Goal: Transaction & Acquisition: Purchase product/service

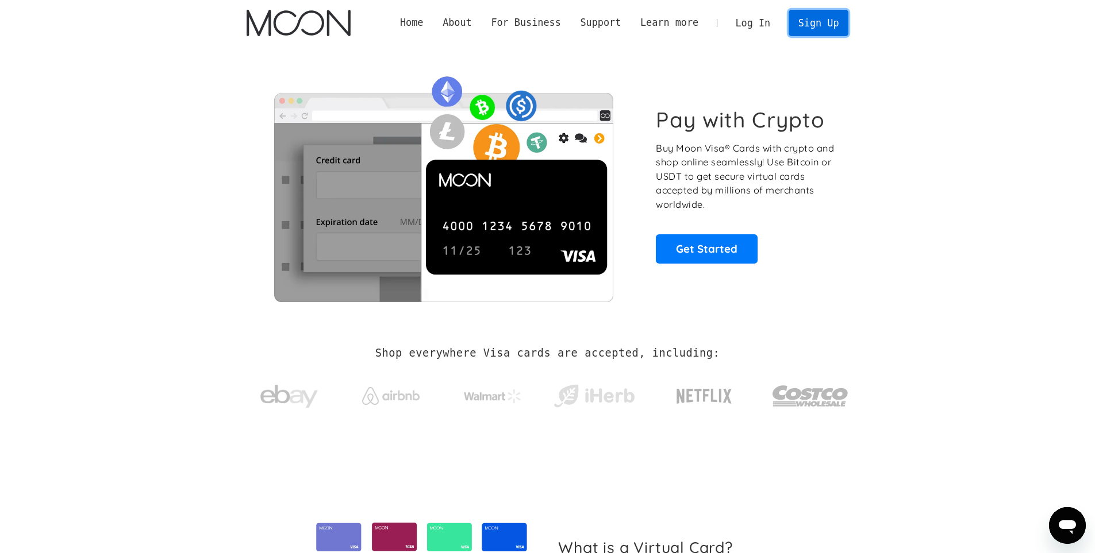
click at [810, 25] on link "Sign Up" at bounding box center [818, 23] width 60 height 26
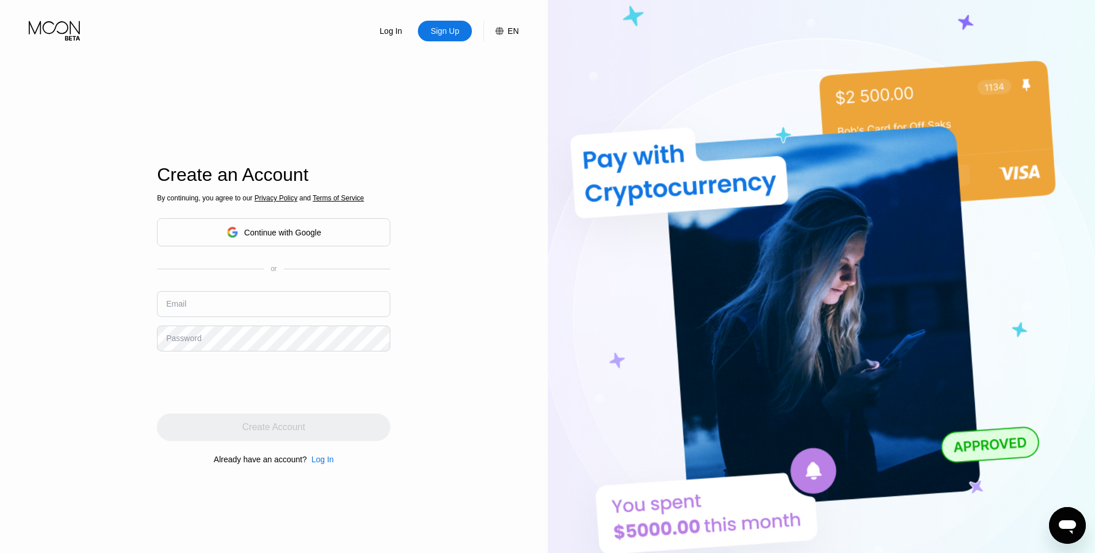
click at [263, 236] on div "Continue with Google" at bounding box center [282, 232] width 77 height 9
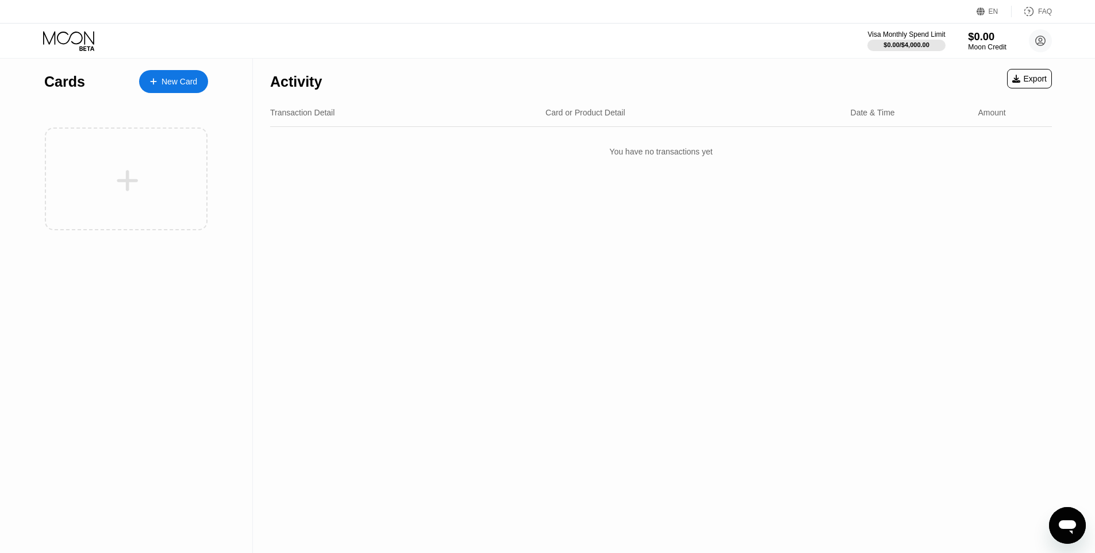
click at [971, 41] on div "$0.00" at bounding box center [987, 36] width 39 height 12
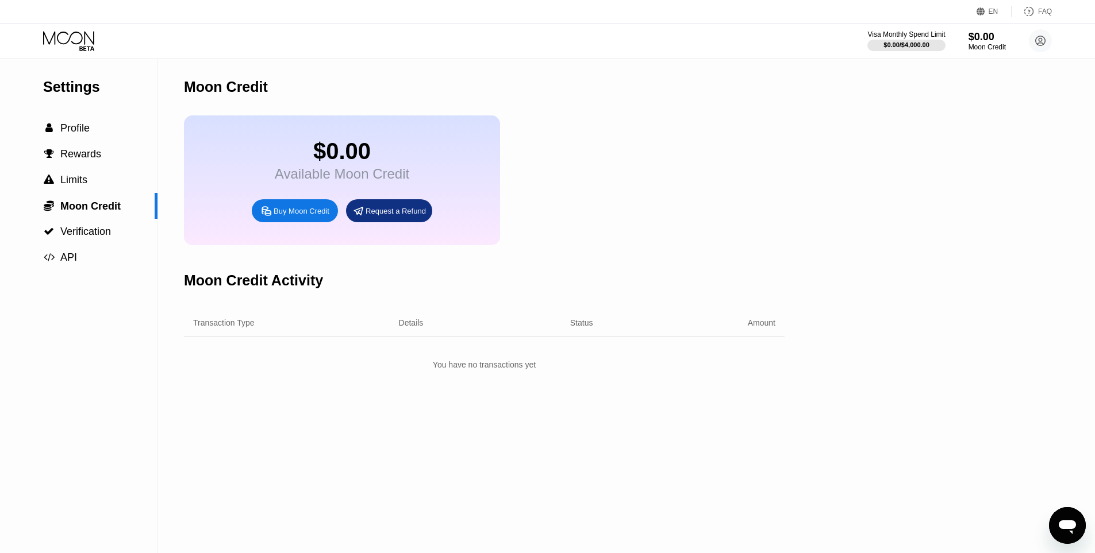
click at [299, 216] on div "Buy Moon Credit" at bounding box center [302, 211] width 56 height 10
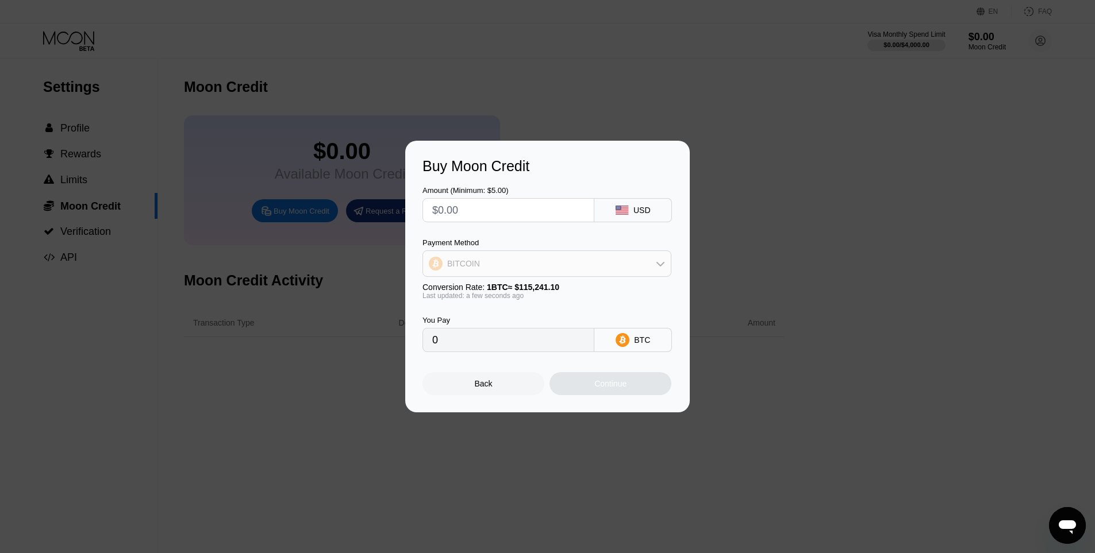
click at [525, 260] on div "BITCOIN" at bounding box center [547, 263] width 248 height 23
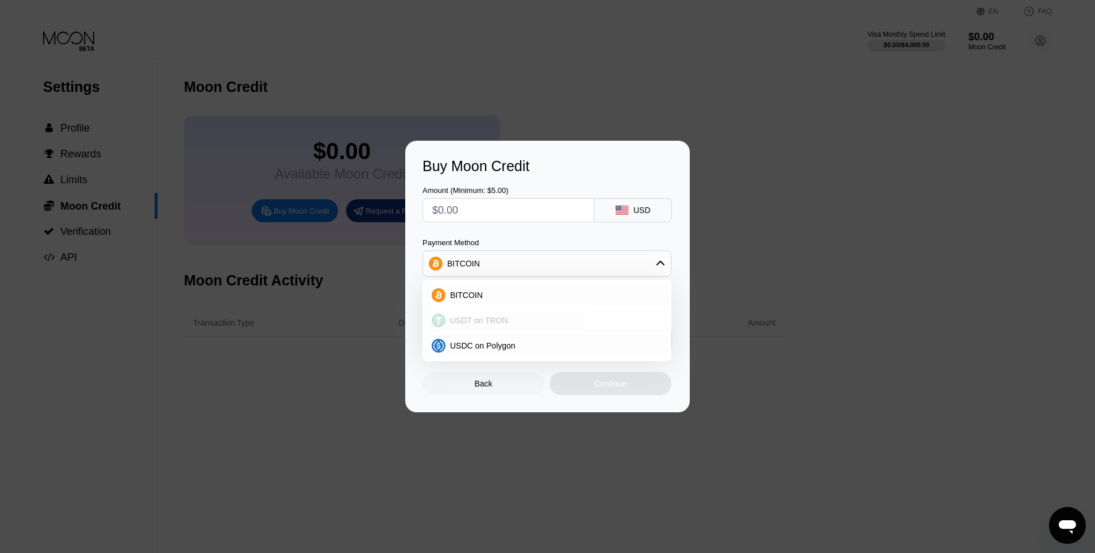
click at [516, 315] on div "USDT on TRON" at bounding box center [547, 320] width 242 height 23
type input "0.00"
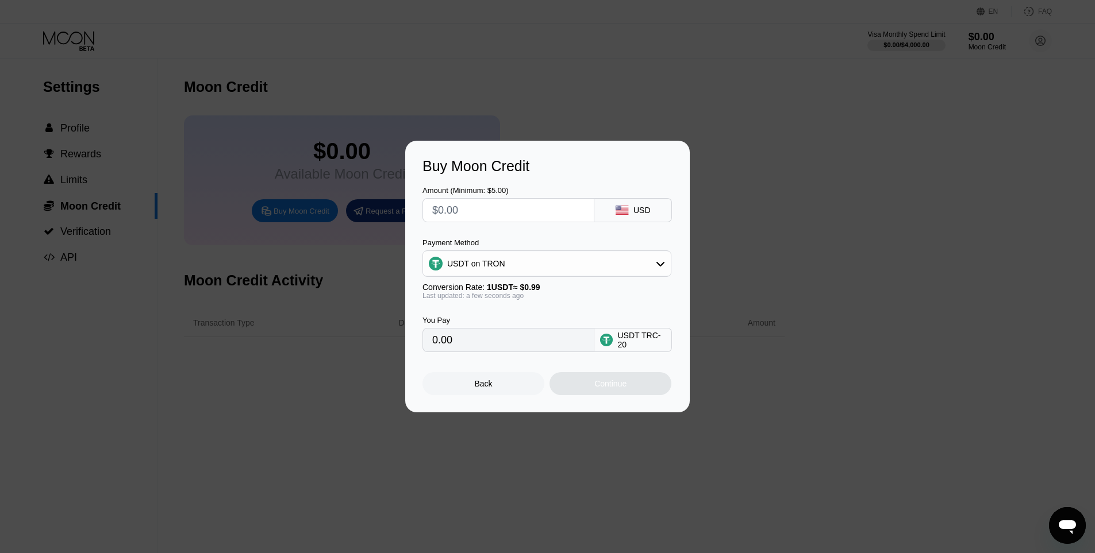
click at [501, 211] on input "text" at bounding box center [508, 210] width 152 height 23
type input "$5"
type input "5.05"
type input "$5"
click at [545, 187] on div "Amount (Minimum: $5.00)" at bounding box center [508, 190] width 172 height 9
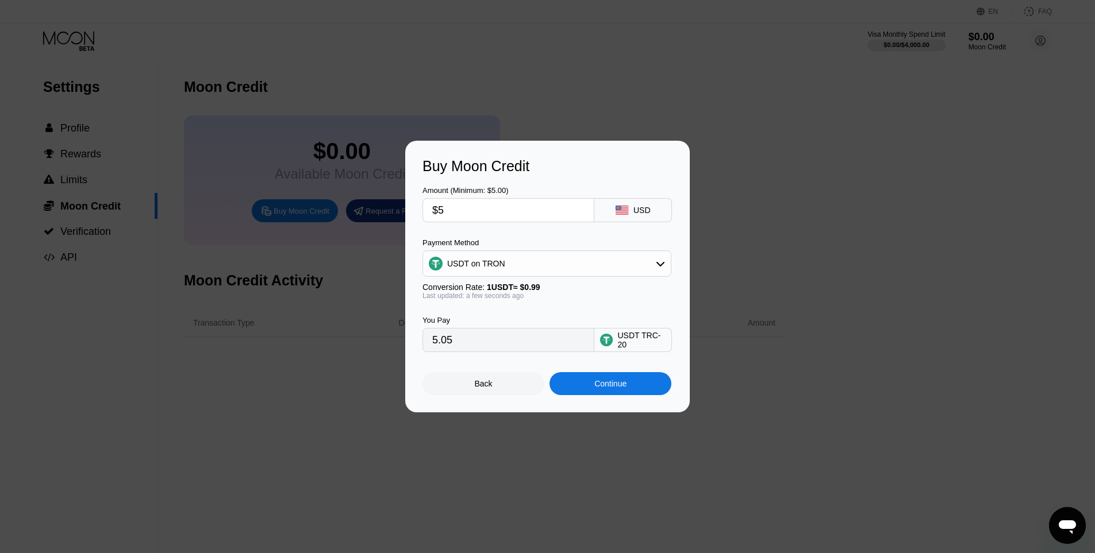
click at [618, 395] on div "Continue" at bounding box center [610, 383] width 122 height 23
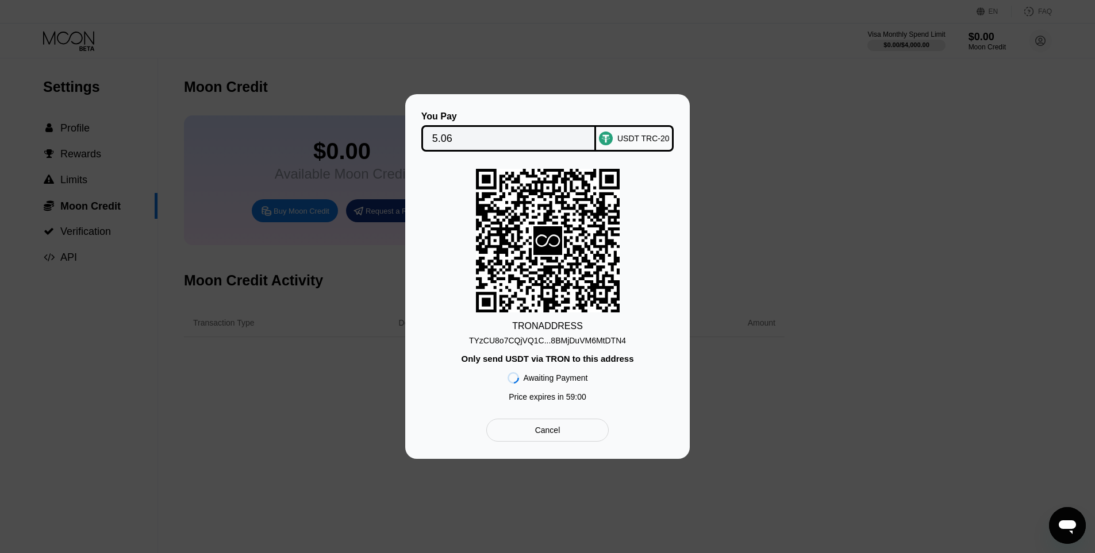
click at [565, 339] on div "TYzCU8o7CQjVQ1C...8BMjDuVM6MtDTN4" at bounding box center [547, 340] width 157 height 9
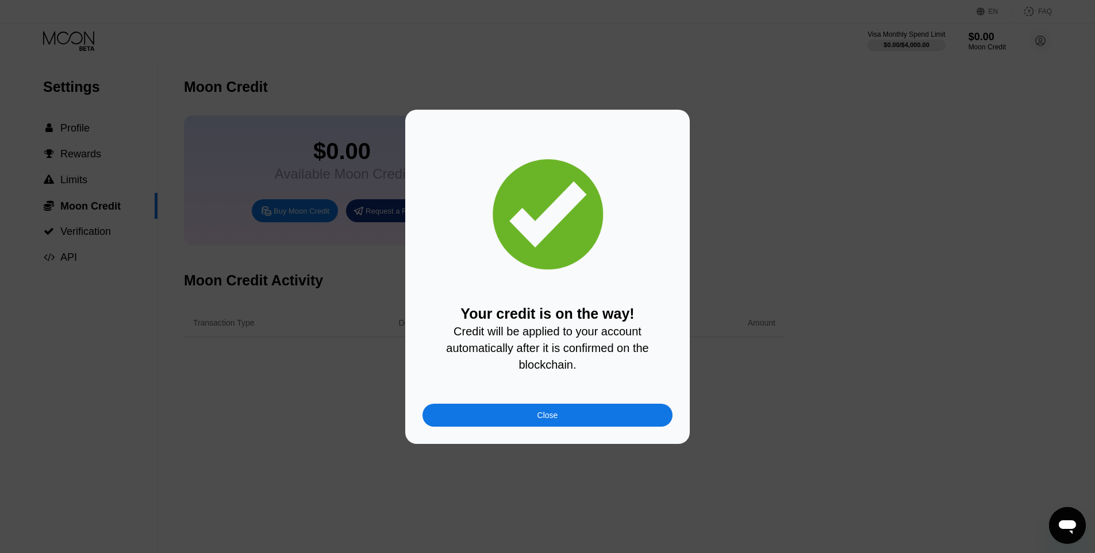
click at [487, 421] on div "Close" at bounding box center [547, 415] width 250 height 23
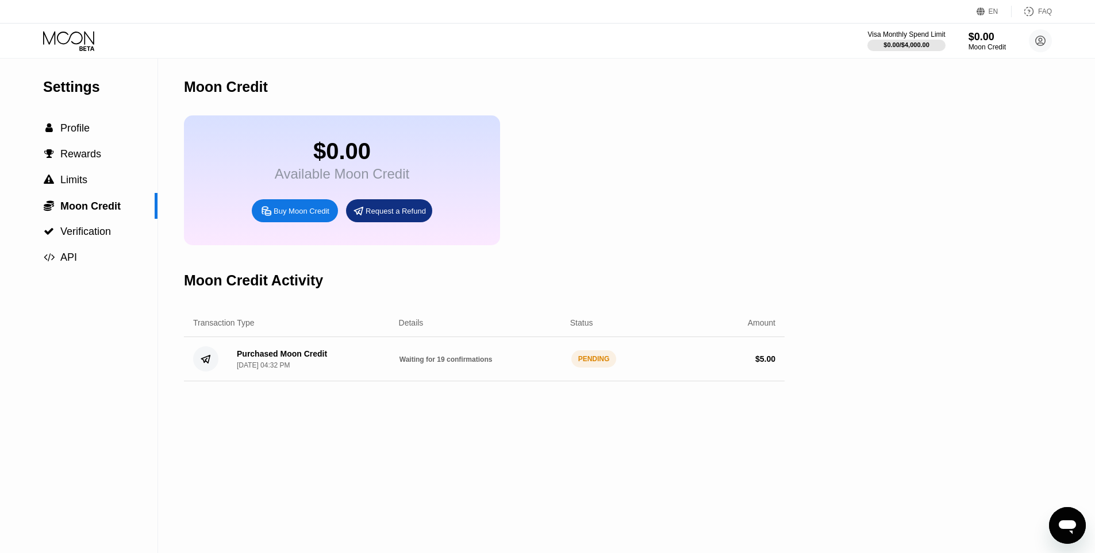
click at [86, 34] on icon at bounding box center [69, 41] width 53 height 20
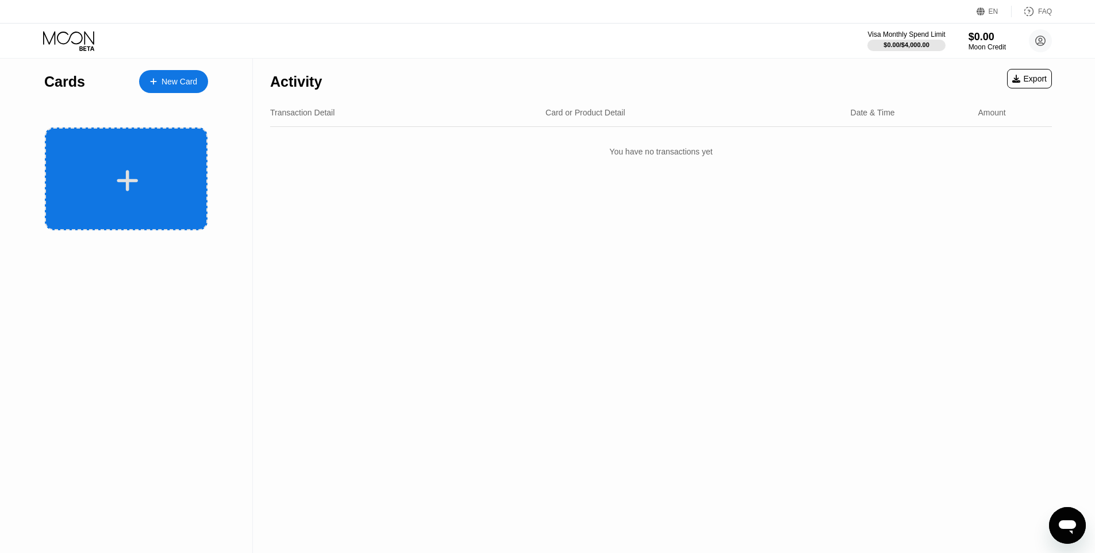
click at [158, 172] on div at bounding box center [127, 181] width 143 height 26
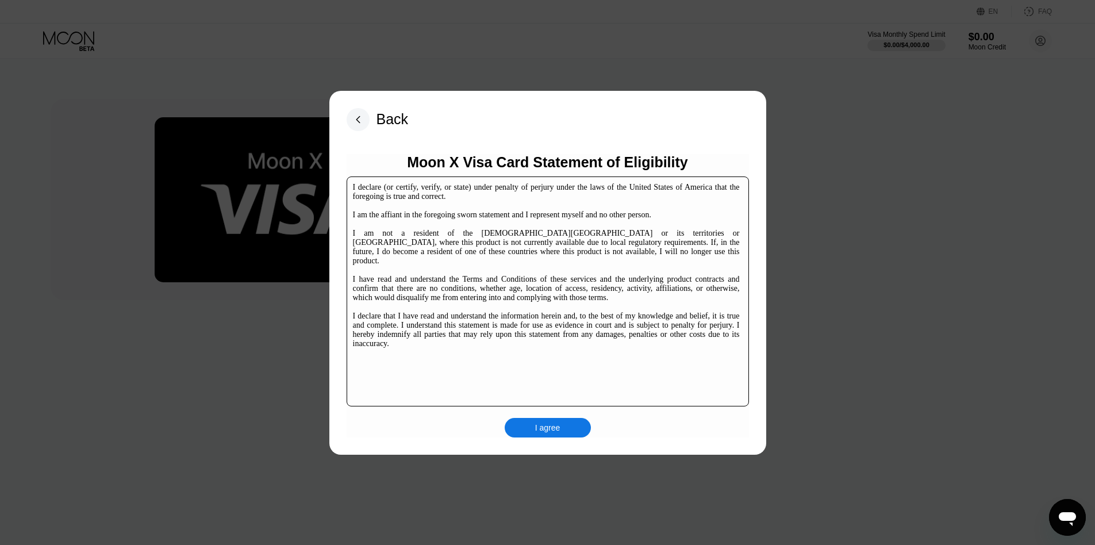
click at [543, 428] on div "I agree" at bounding box center [547, 427] width 25 height 10
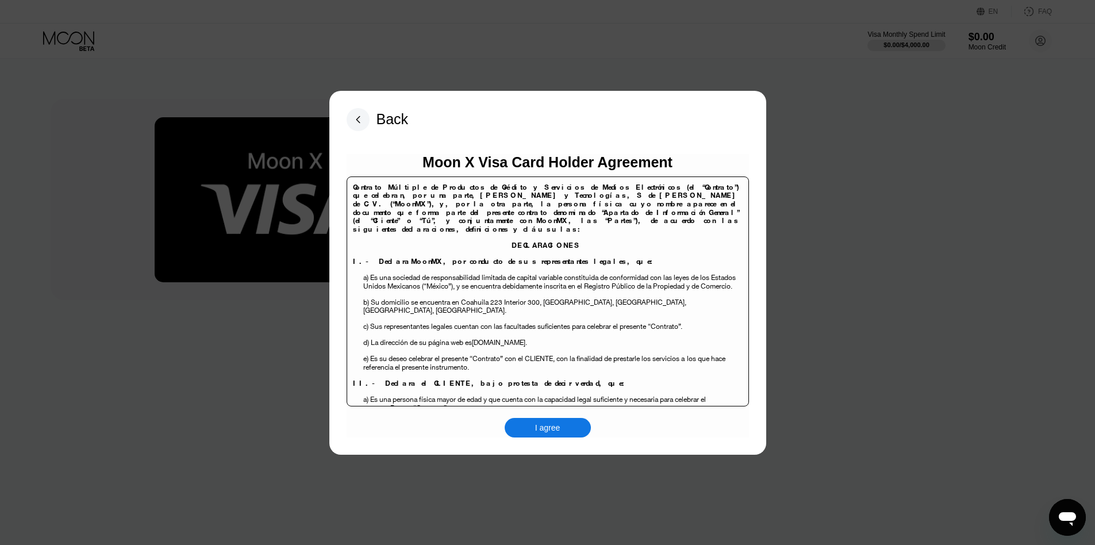
click at [530, 426] on div "I agree" at bounding box center [548, 428] width 86 height 20
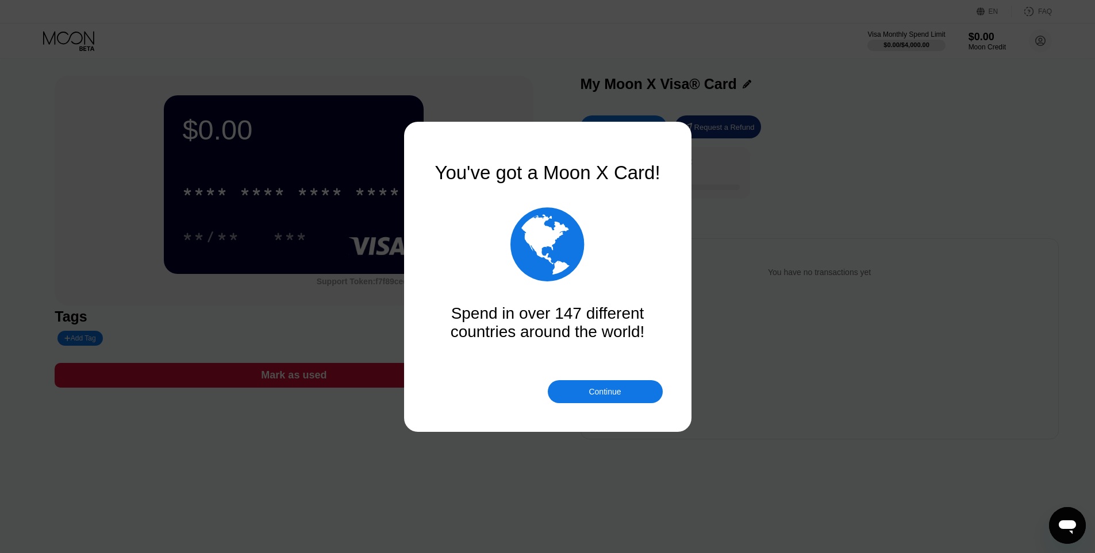
click at [601, 390] on div "Continue" at bounding box center [604, 391] width 32 height 9
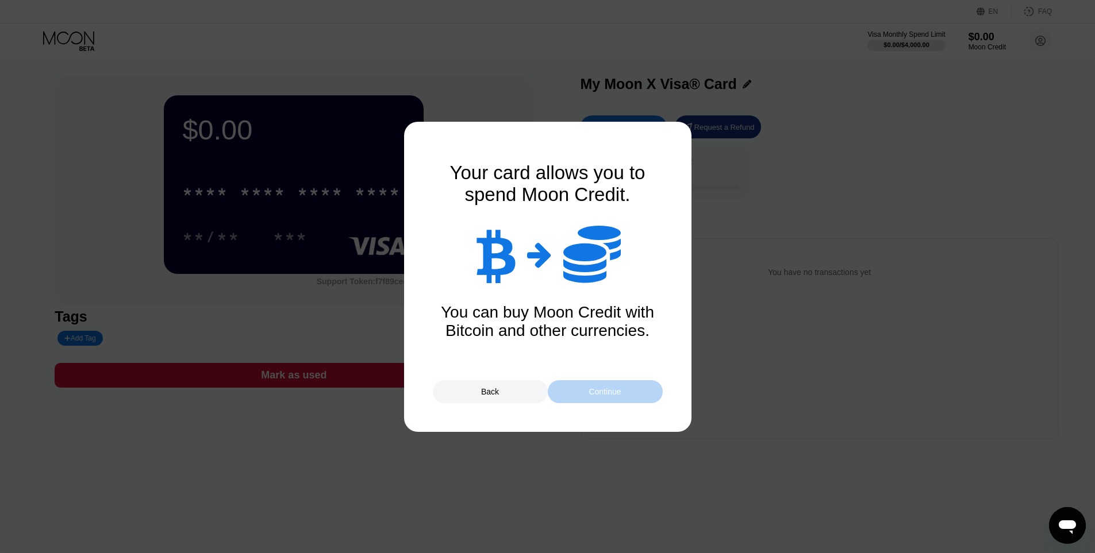
click at [615, 390] on div "Continue" at bounding box center [604, 391] width 32 height 9
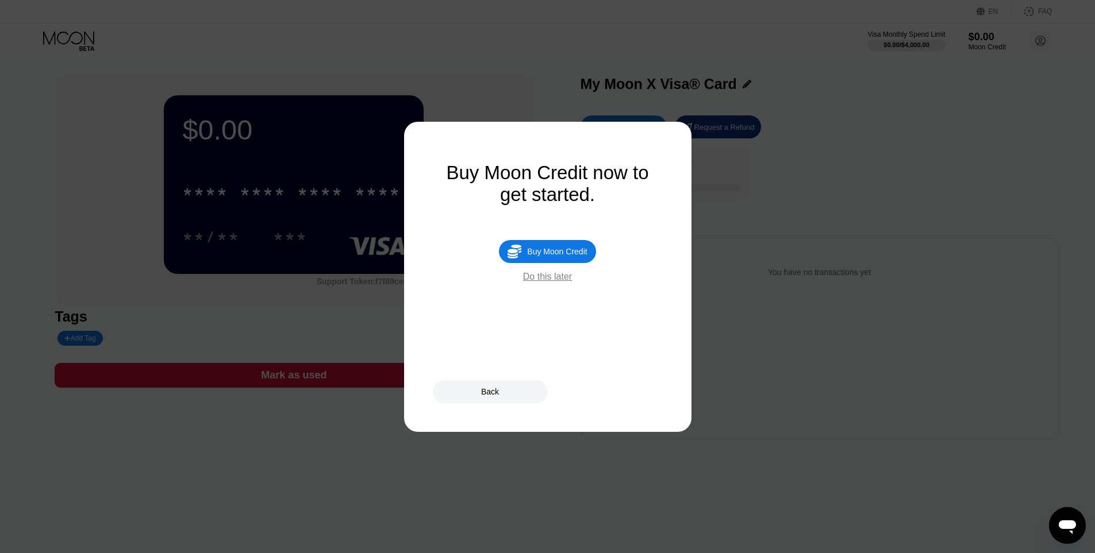
click at [550, 282] on div "Do this later" at bounding box center [547, 277] width 49 height 10
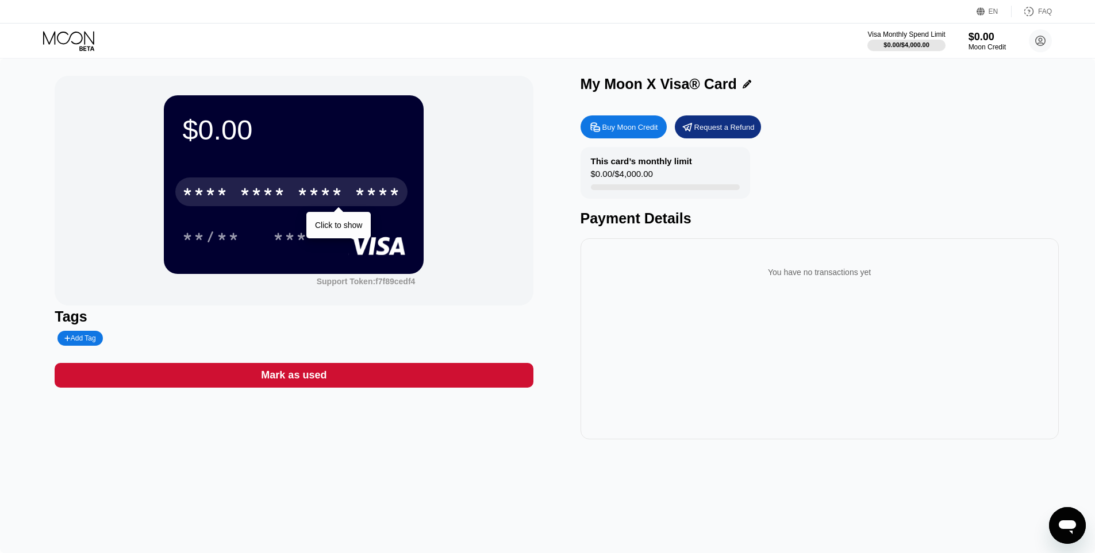
click at [356, 187] on div "****" at bounding box center [378, 193] width 46 height 18
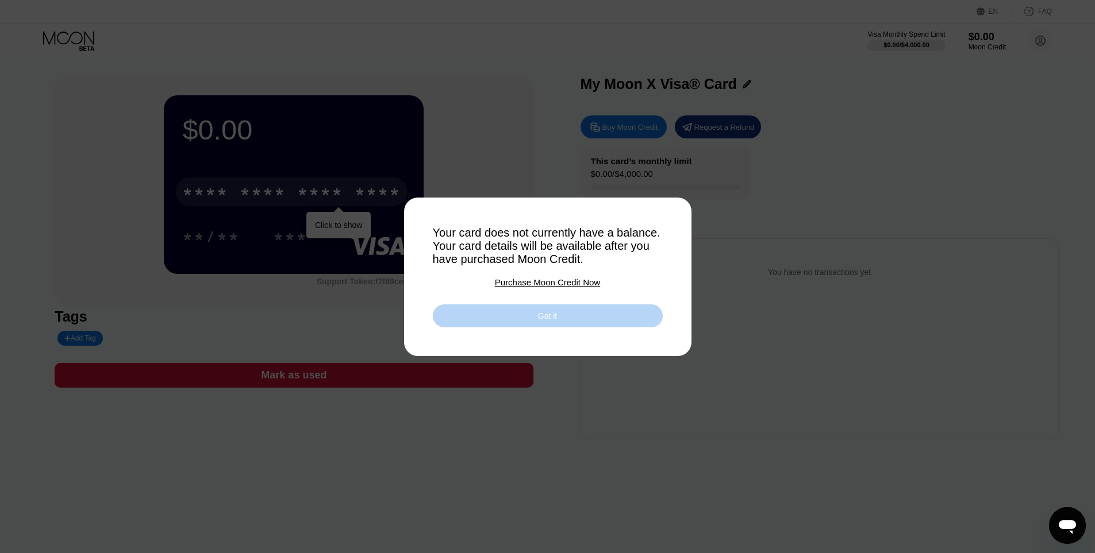
click at [521, 328] on div "Got it" at bounding box center [548, 316] width 230 height 23
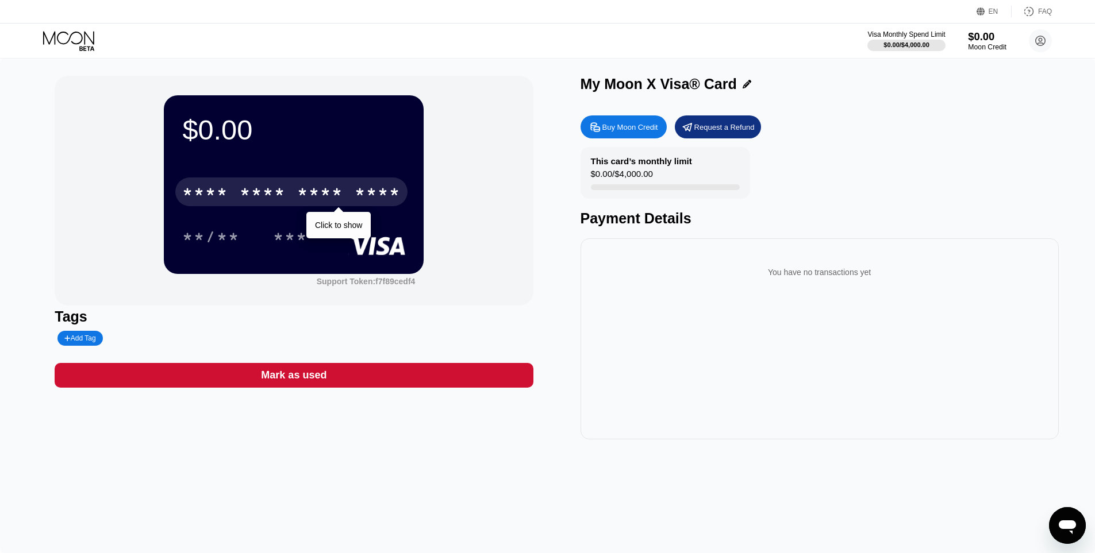
click at [970, 41] on div "$0.00" at bounding box center [987, 36] width 39 height 12
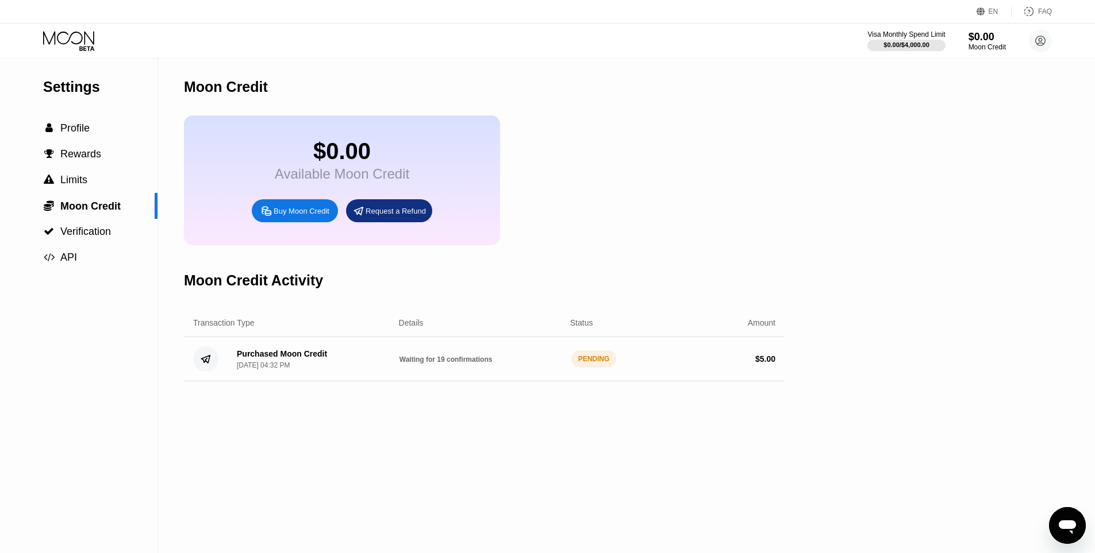
click at [694, 188] on div "$0.00 Available Moon Credit Buy Moon Credit Request a Refund" at bounding box center [484, 181] width 601 height 130
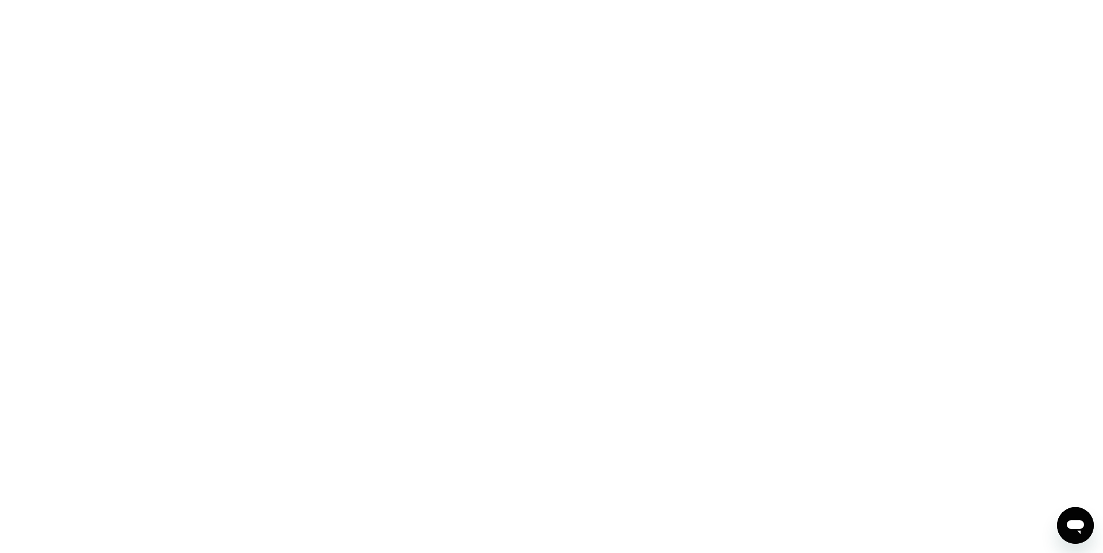
click at [649, 187] on div at bounding box center [551, 276] width 1103 height 553
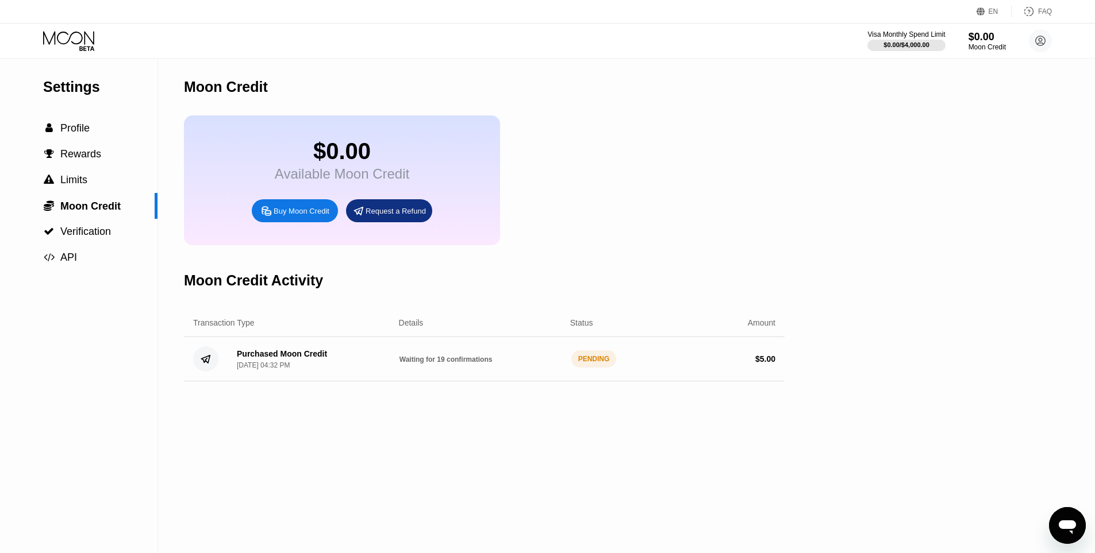
click at [56, 357] on div "Settings  Profile  Rewards  Limits  Moon Credit  Verification  API" at bounding box center [79, 306] width 158 height 495
click at [78, 128] on span "Profile" at bounding box center [74, 127] width 29 height 11
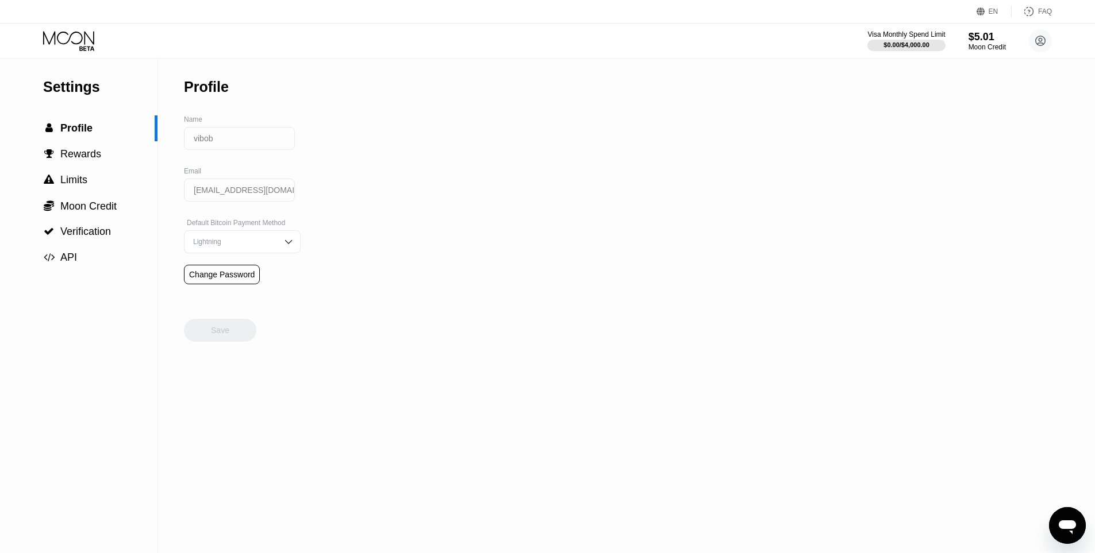
click at [74, 47] on icon at bounding box center [69, 41] width 53 height 20
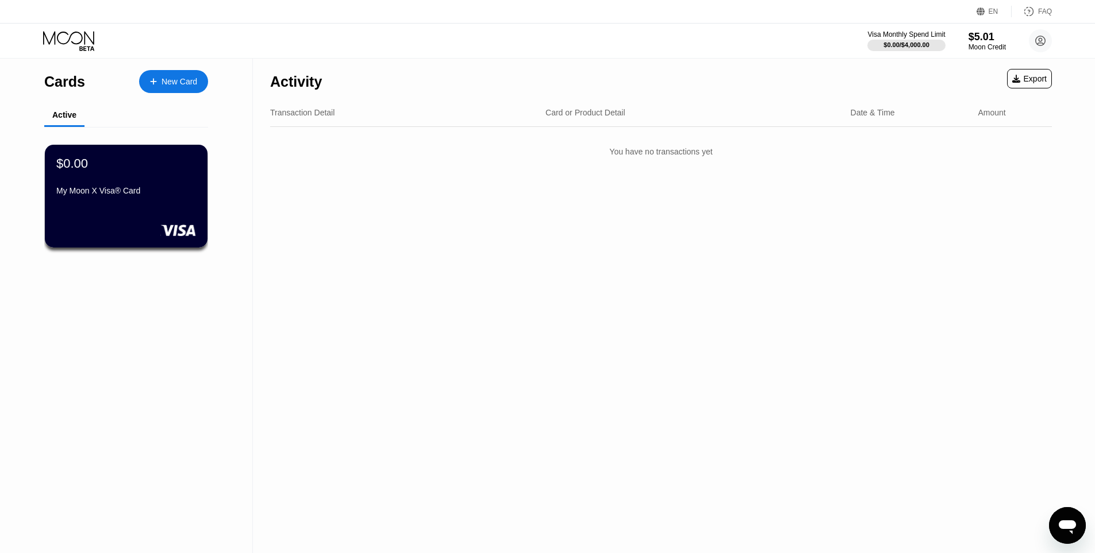
drag, startPoint x: 70, startPoint y: 335, endPoint x: 155, endPoint y: 211, distance: 150.2
click at [70, 334] on div "Cards New Card Active $0.00 My Moon X Visa® Card" at bounding box center [126, 306] width 253 height 495
click at [161, 194] on div "My Moon X Visa® Card" at bounding box center [126, 190] width 141 height 9
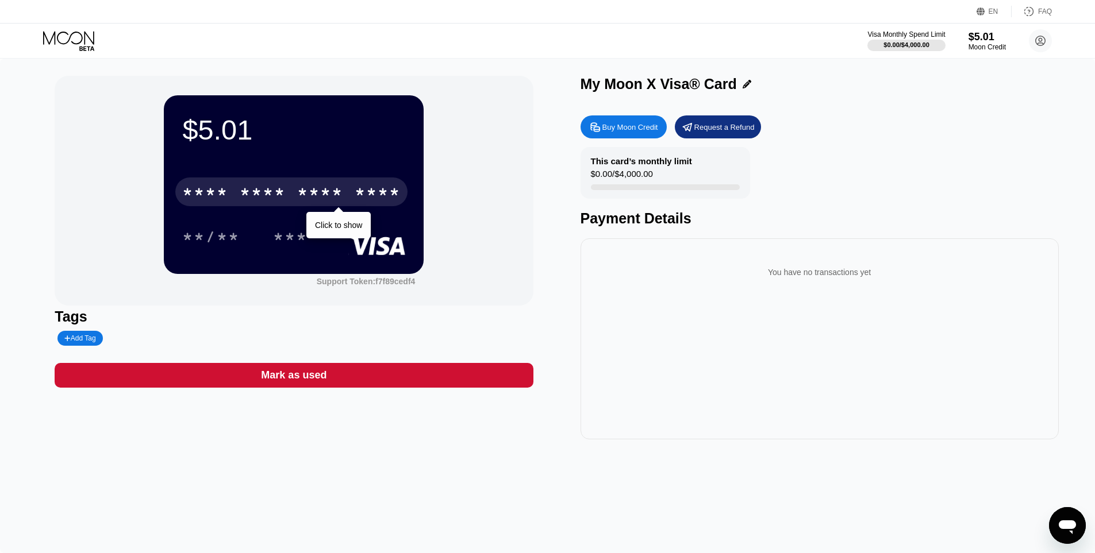
click at [353, 196] on div "* * * * * * * * * * * * ****" at bounding box center [291, 192] width 232 height 29
click at [114, 124] on div "$5.01 * * * * * * * * * * * * 5757 Click to copy 08/28 052 Support Token: f7f89…" at bounding box center [294, 191] width 478 height 230
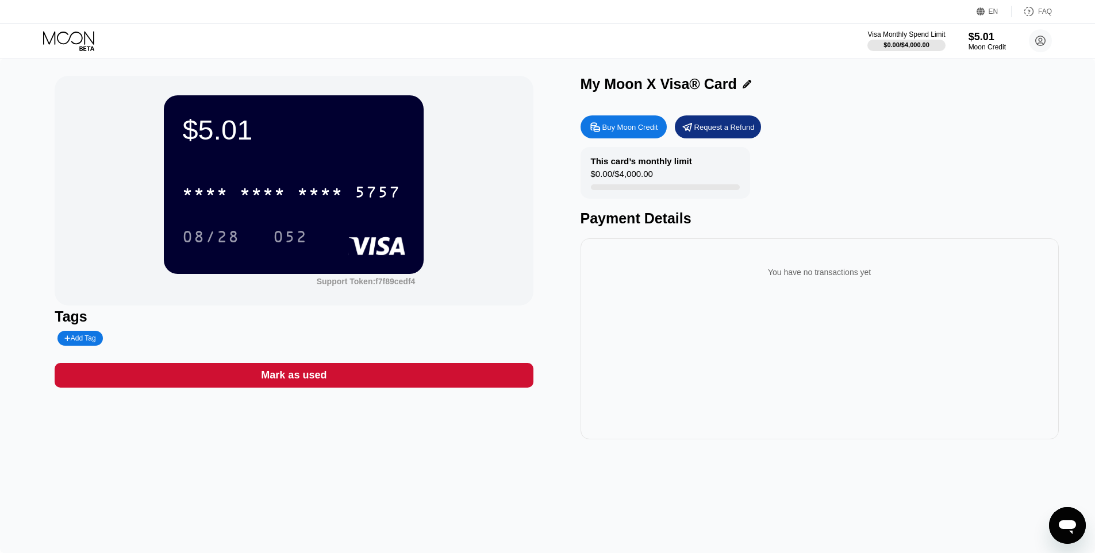
click at [261, 193] on div "* * * *" at bounding box center [263, 193] width 46 height 18
click at [217, 236] on div "08/28" at bounding box center [210, 238] width 57 height 18
click at [278, 232] on div "052" at bounding box center [290, 238] width 34 height 18
